Goal: Book appointment/travel/reservation

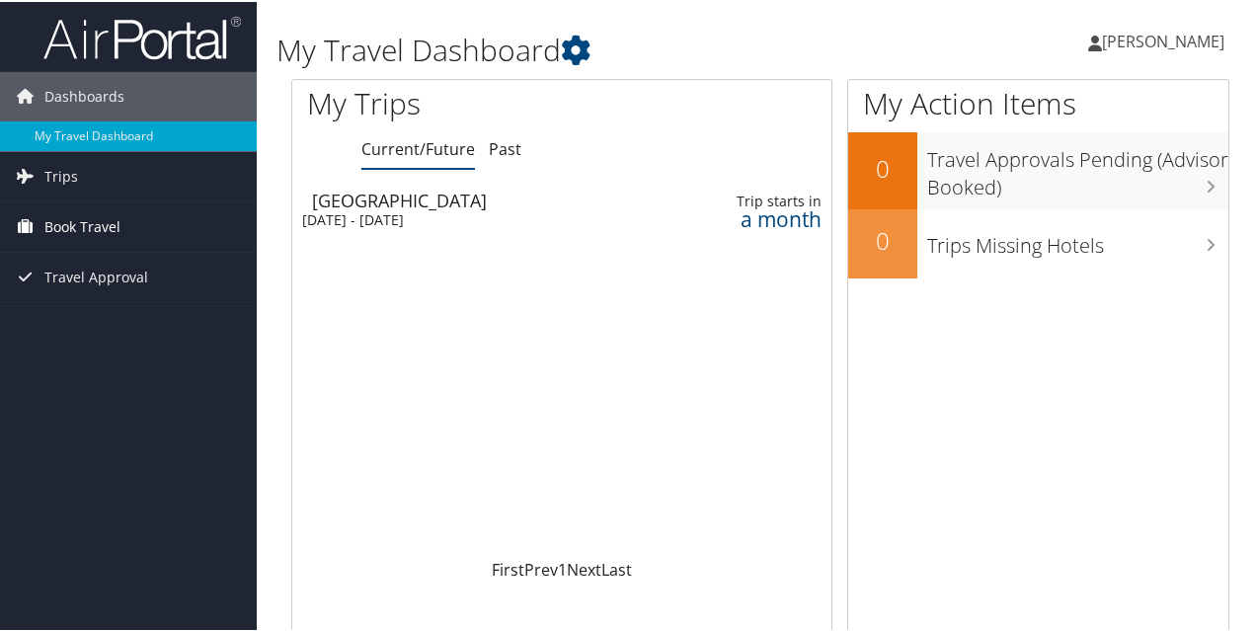
click at [63, 224] on span "Book Travel" at bounding box center [82, 225] width 76 height 49
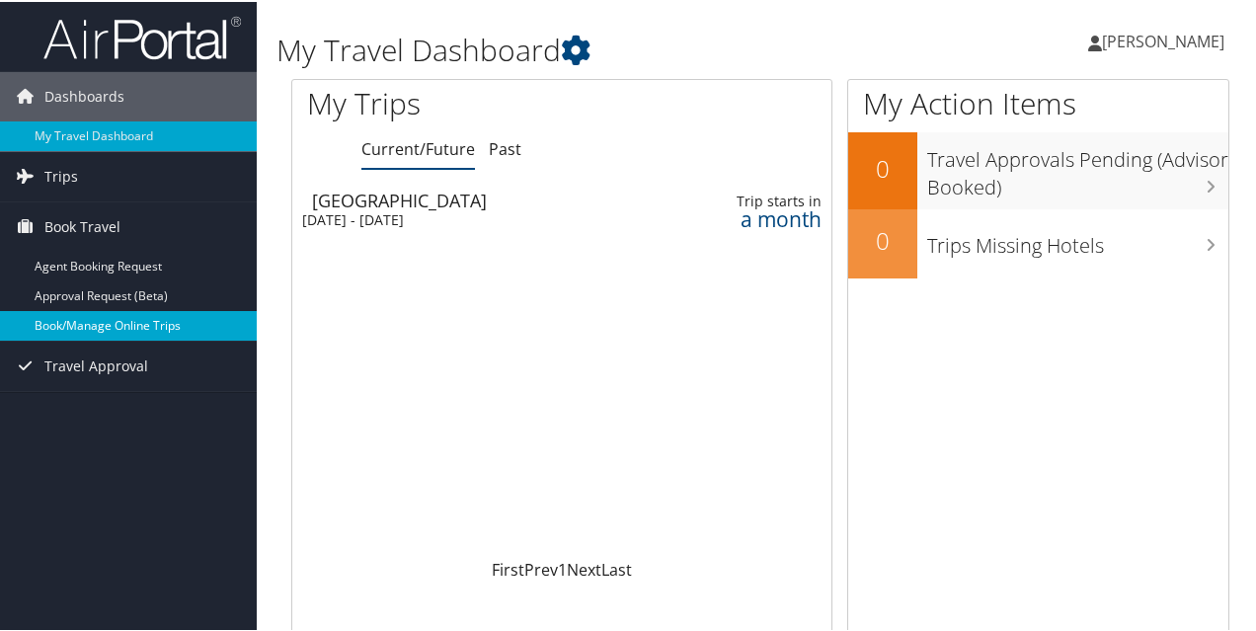
click at [95, 320] on link "Book/Manage Online Trips" at bounding box center [128, 324] width 257 height 30
